Goal: Task Accomplishment & Management: Manage account settings

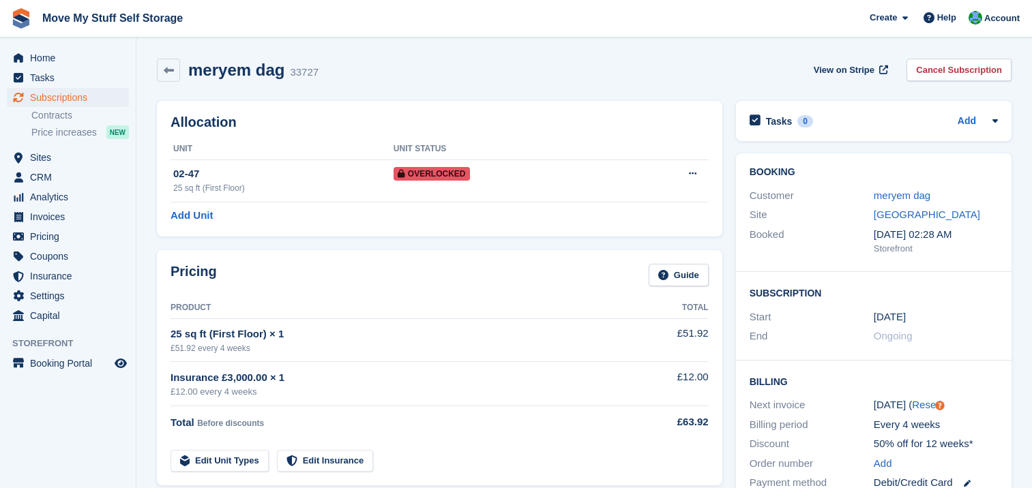
scroll to position [742, 0]
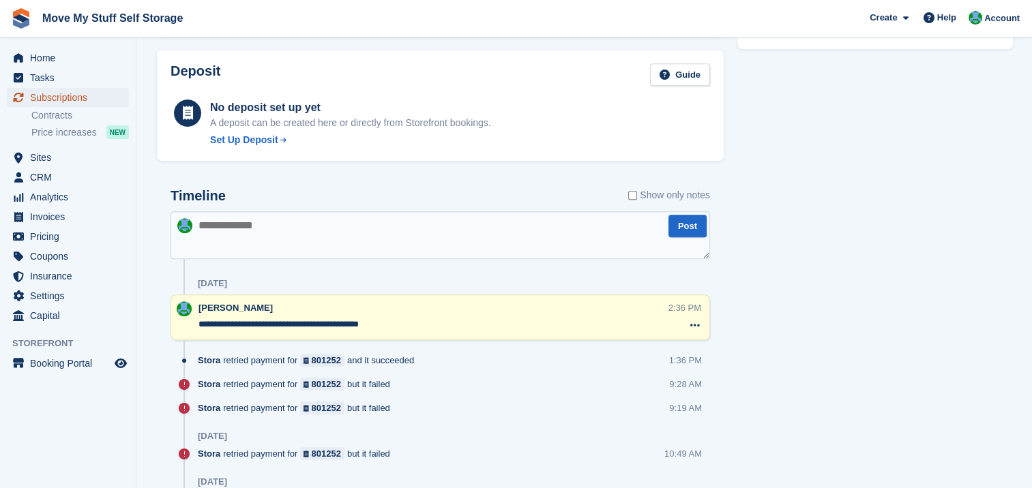
click at [60, 99] on span "Subscriptions" at bounding box center [71, 97] width 82 height 19
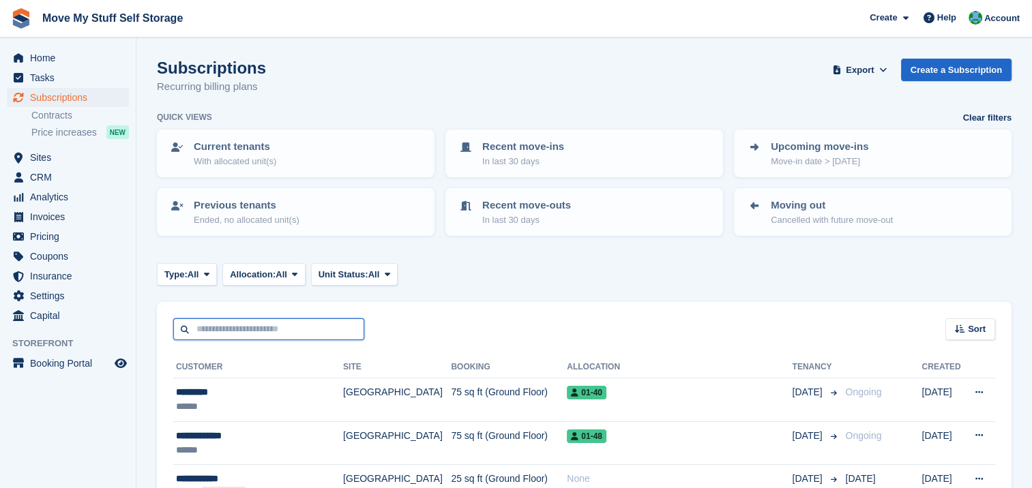
click at [273, 325] on input "text" at bounding box center [268, 329] width 191 height 23
type input "******"
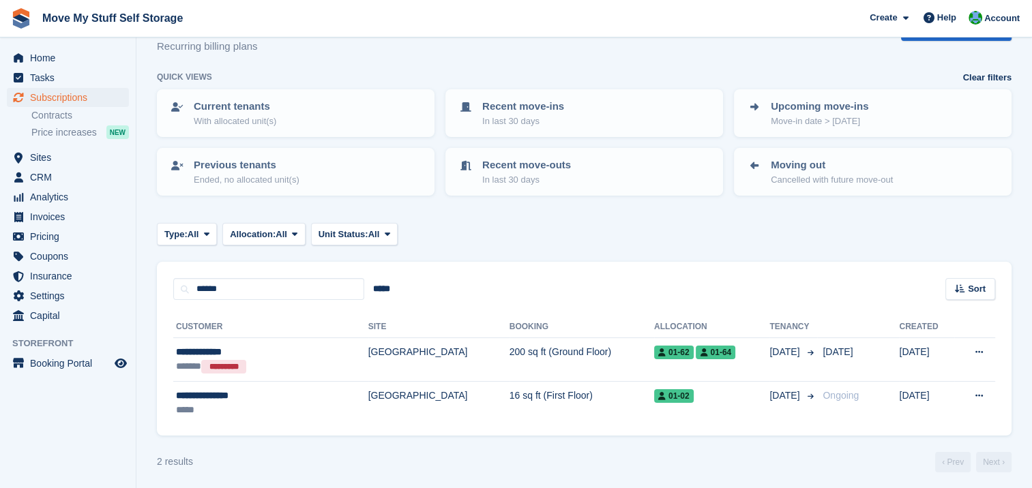
scroll to position [44, 0]
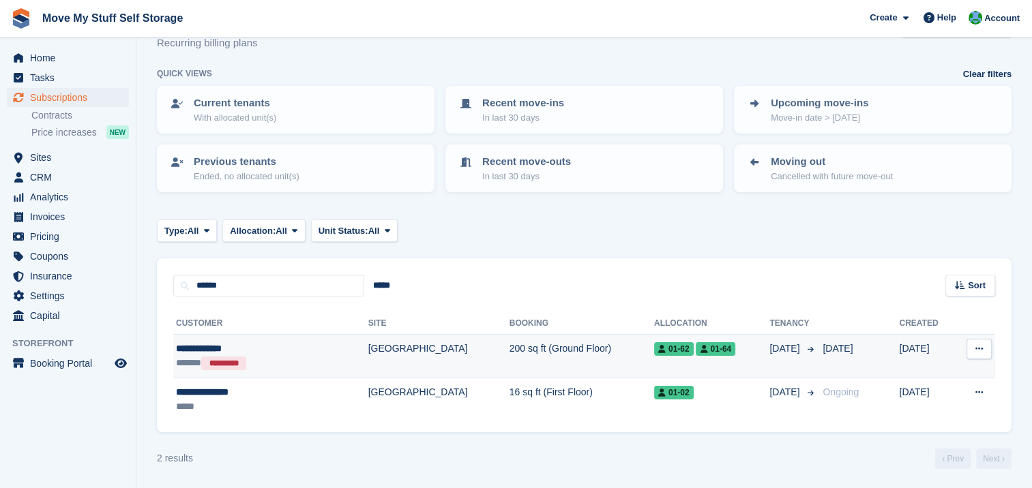
click at [509, 350] on td "200 sq ft (Ground Floor)" at bounding box center [581, 357] width 145 height 44
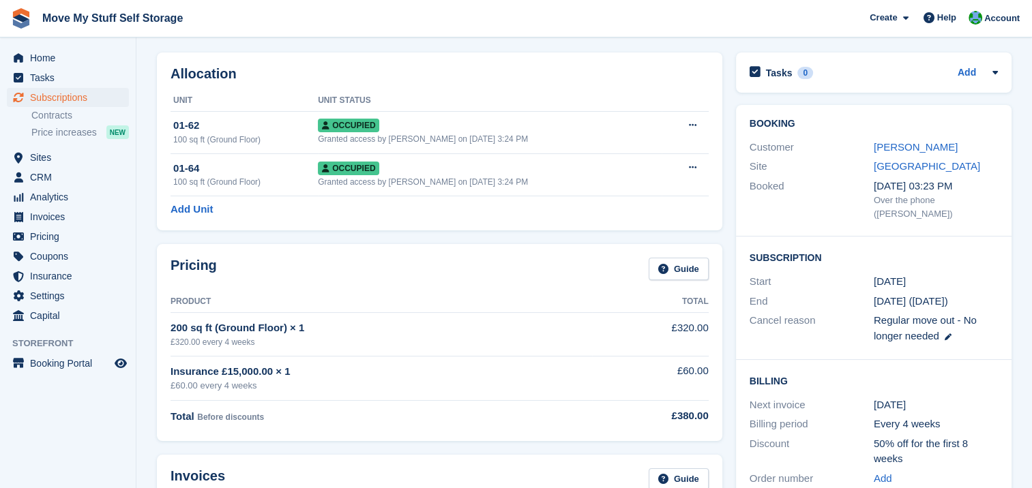
scroll to position [27, 0]
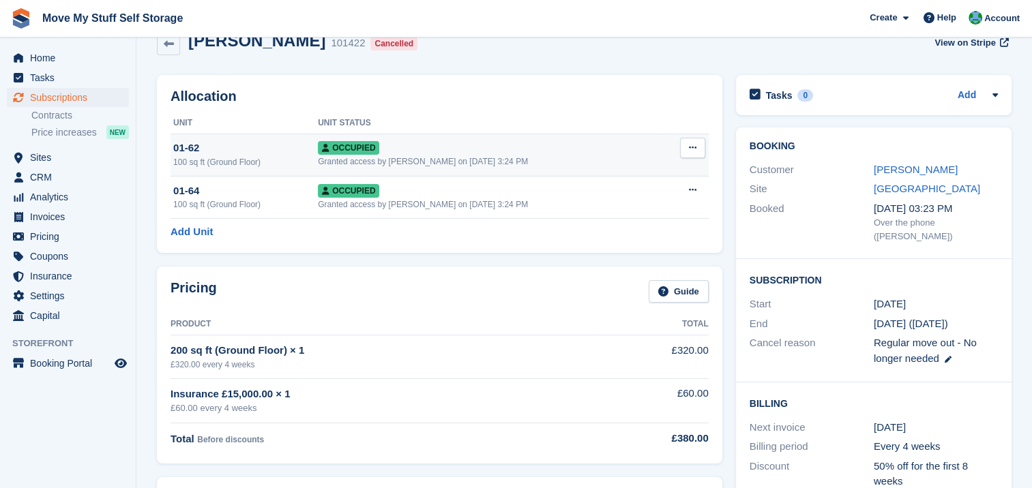
click at [696, 149] on icon at bounding box center [693, 147] width 8 height 9
click at [642, 225] on p "Deallocate" at bounding box center [639, 222] width 119 height 18
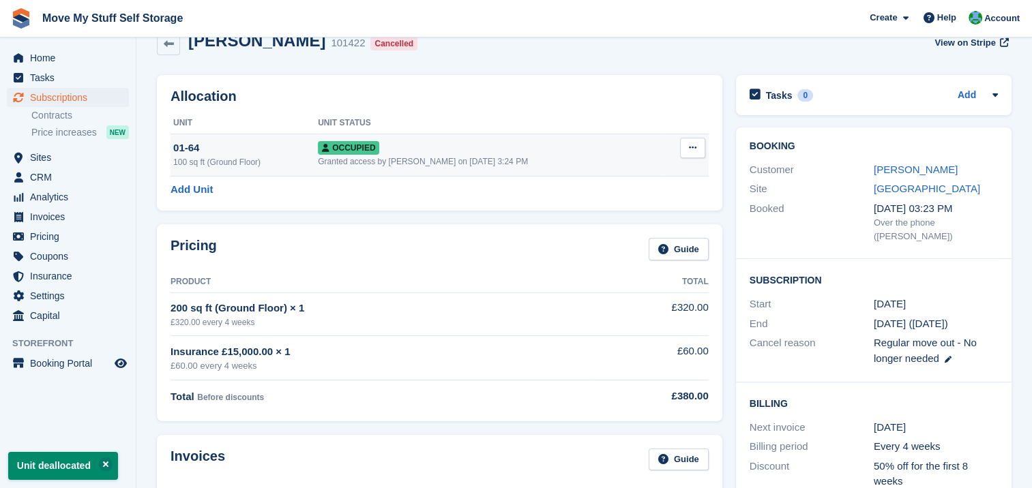
click at [696, 150] on button at bounding box center [692, 148] width 25 height 20
click at [611, 220] on p "Deallocate" at bounding box center [639, 222] width 119 height 18
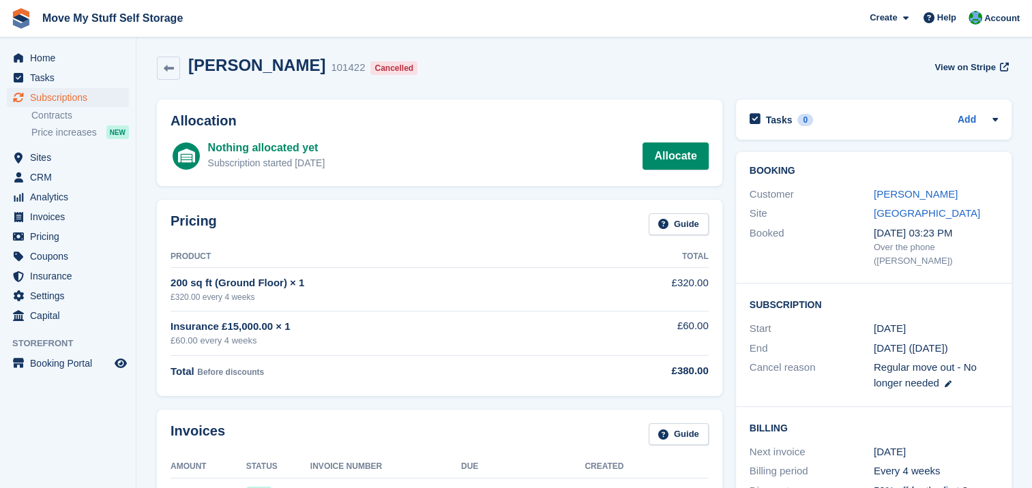
scroll to position [0, 0]
